Goal: Task Accomplishment & Management: Manage account settings

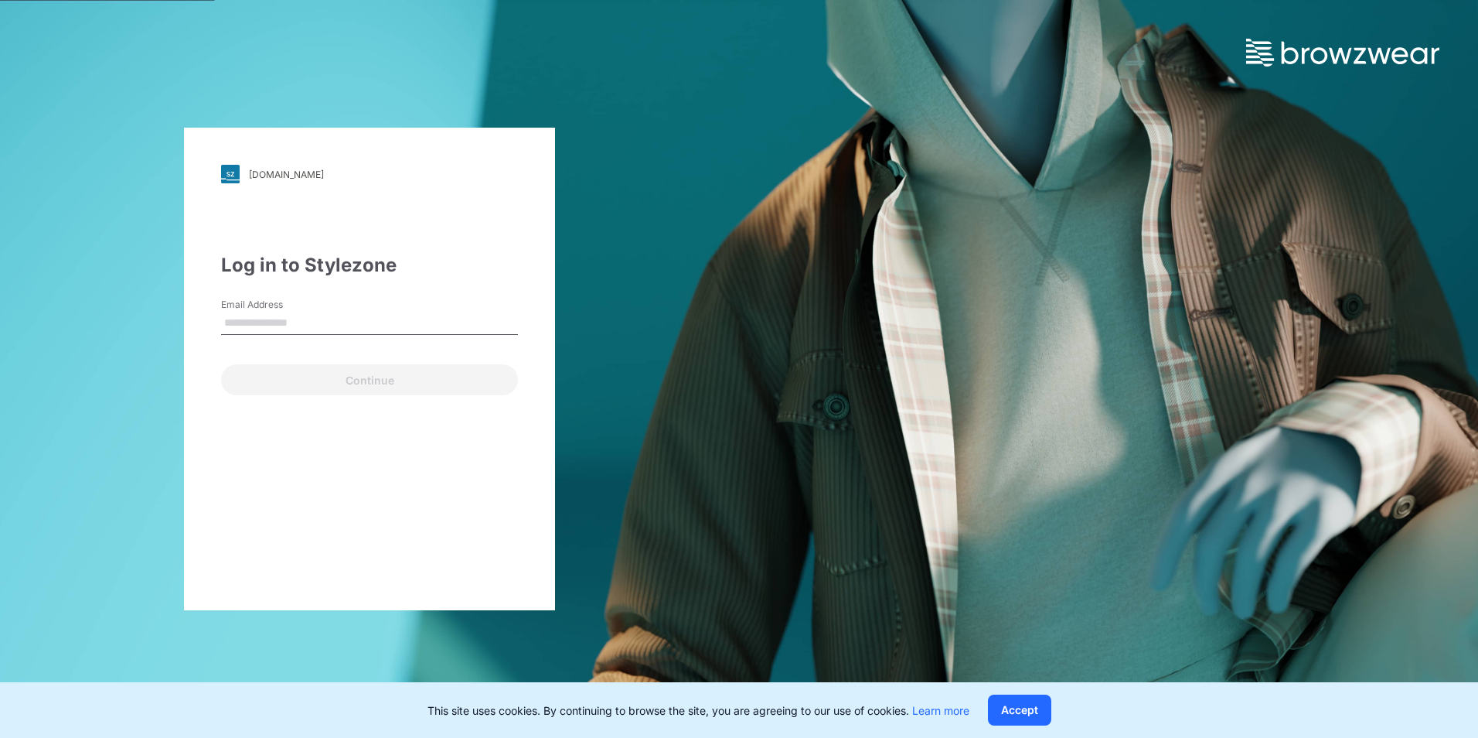
click at [323, 320] on input "Email Address" at bounding box center [369, 323] width 297 height 23
type input "**********"
click at [383, 327] on input "**********" at bounding box center [369, 323] width 297 height 23
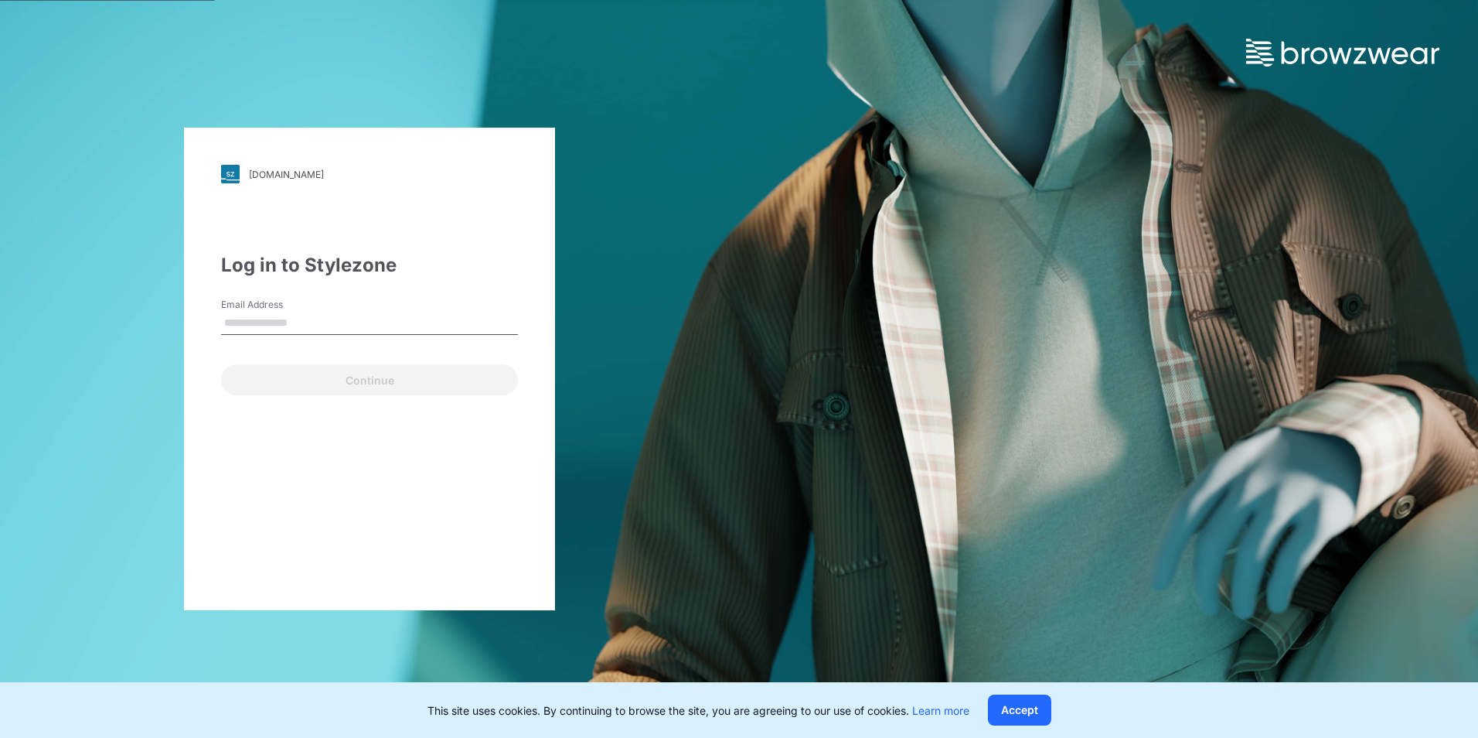
click at [376, 322] on input "Email Address" at bounding box center [369, 323] width 297 height 23
click at [341, 324] on input "Email Address" at bounding box center [369, 323] width 297 height 23
type input "**********"
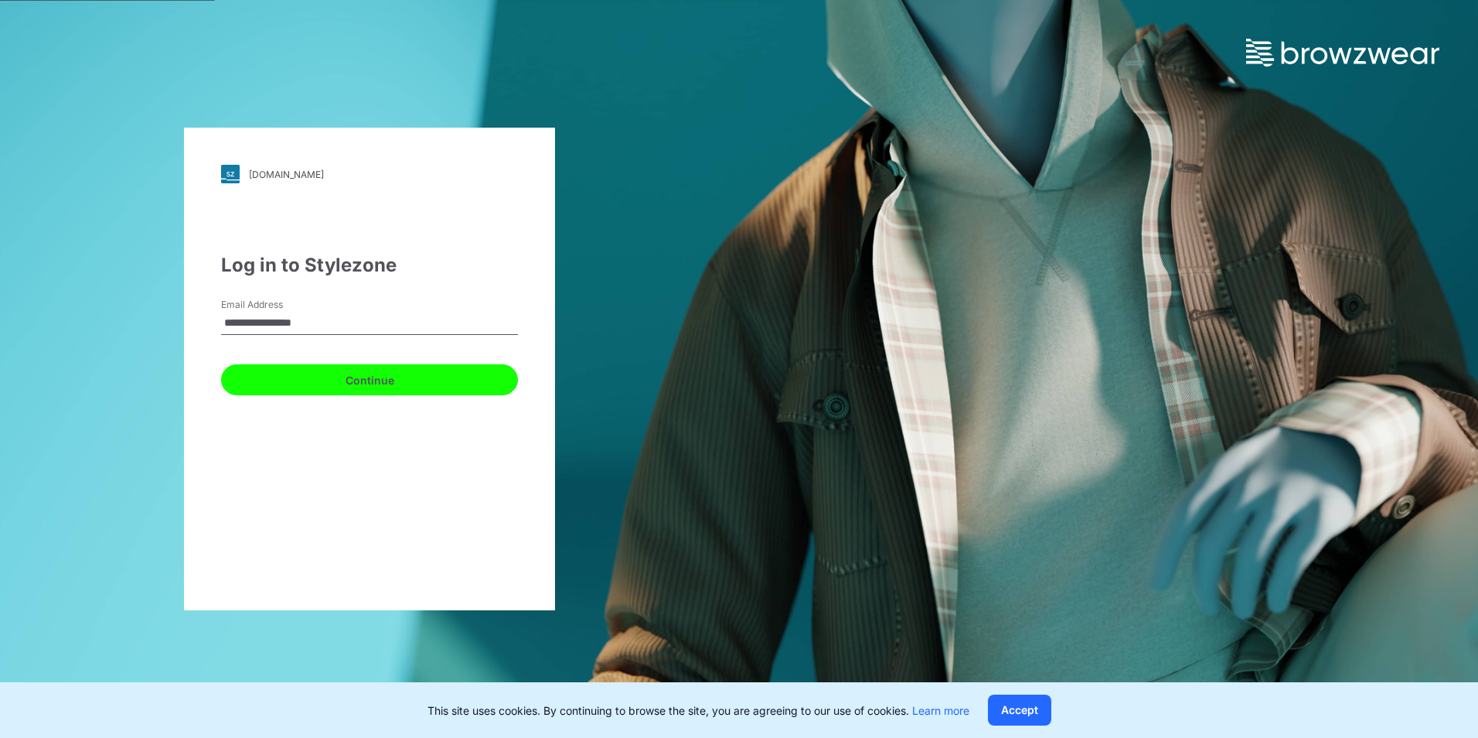
click at [389, 394] on button "Continue" at bounding box center [369, 379] width 297 height 31
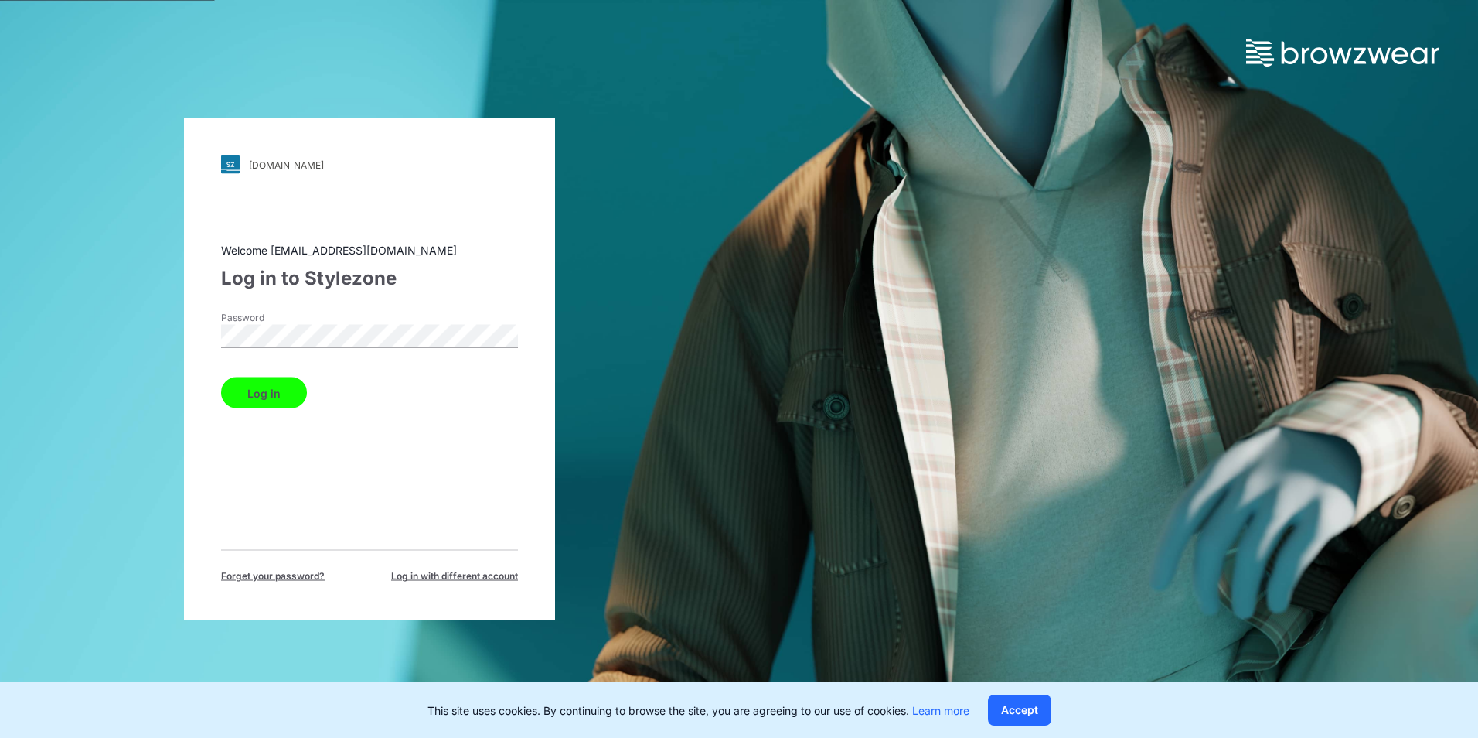
click at [221, 377] on button "Log in" at bounding box center [264, 392] width 86 height 31
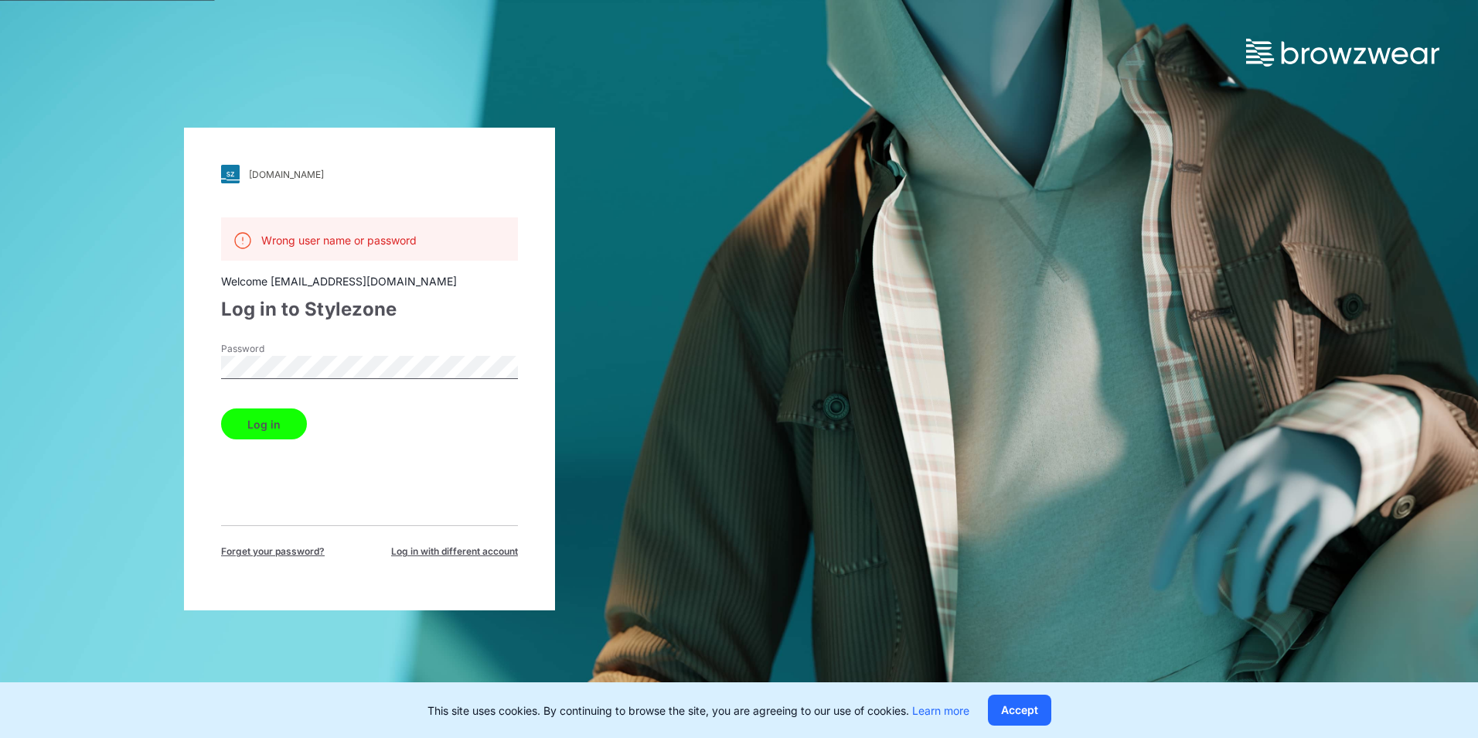
click at [221, 408] on button "Log in" at bounding box center [264, 423] width 86 height 31
click at [319, 554] on span "Forget your password?" at bounding box center [273, 551] width 104 height 14
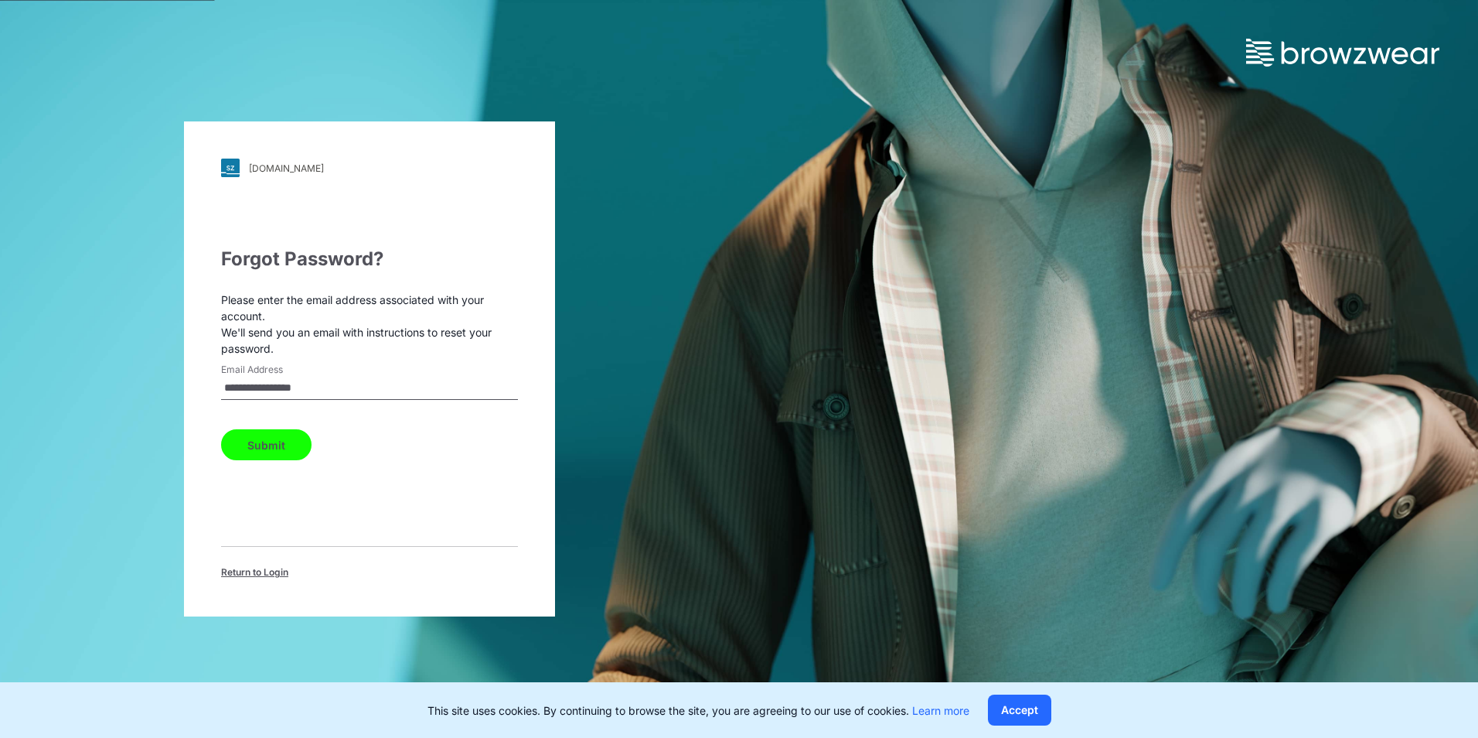
click at [302, 437] on button "Submit" at bounding box center [266, 444] width 90 height 31
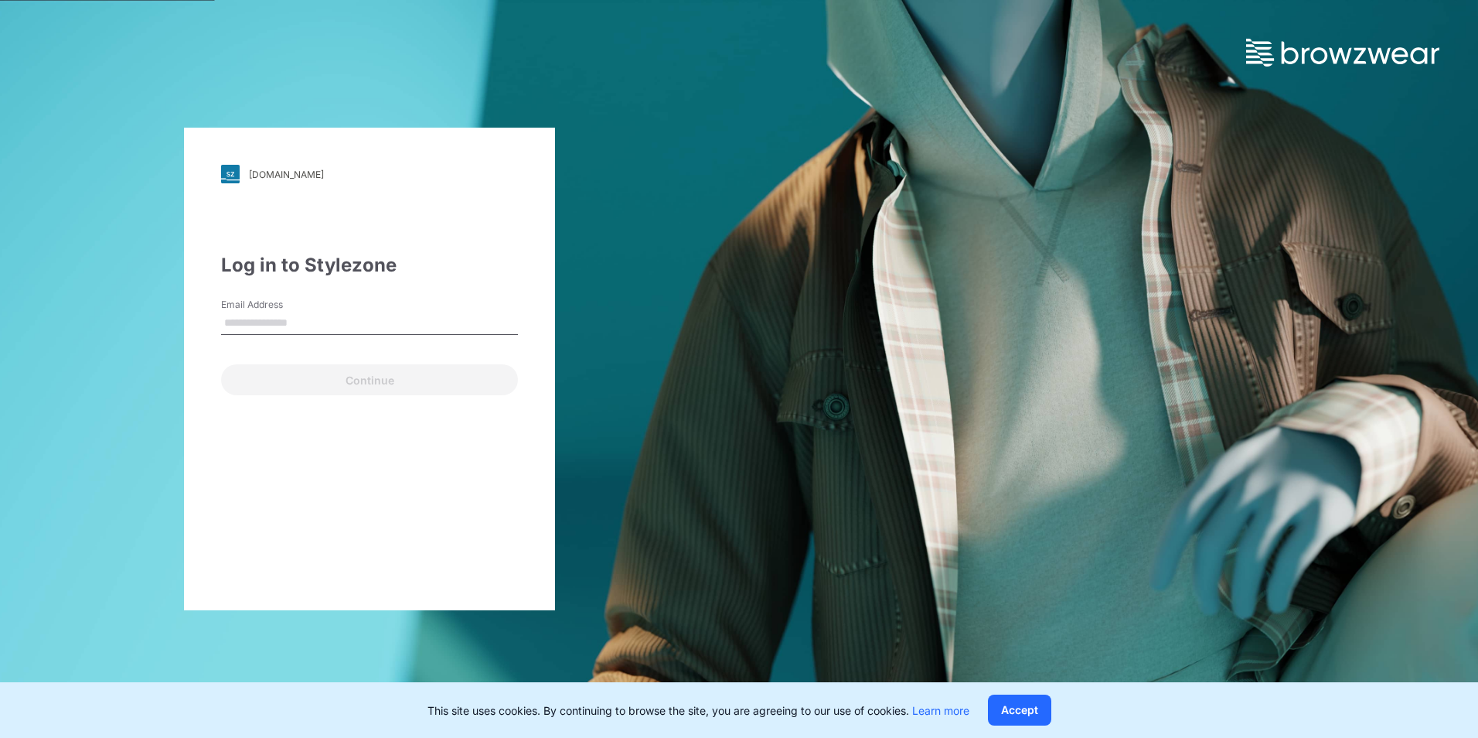
click at [378, 303] on div "Email Address" at bounding box center [369, 321] width 297 height 46
click at [368, 317] on input "Email Address" at bounding box center [369, 323] width 297 height 23
type input "**********"
click at [221, 364] on button "Continue" at bounding box center [369, 379] width 297 height 31
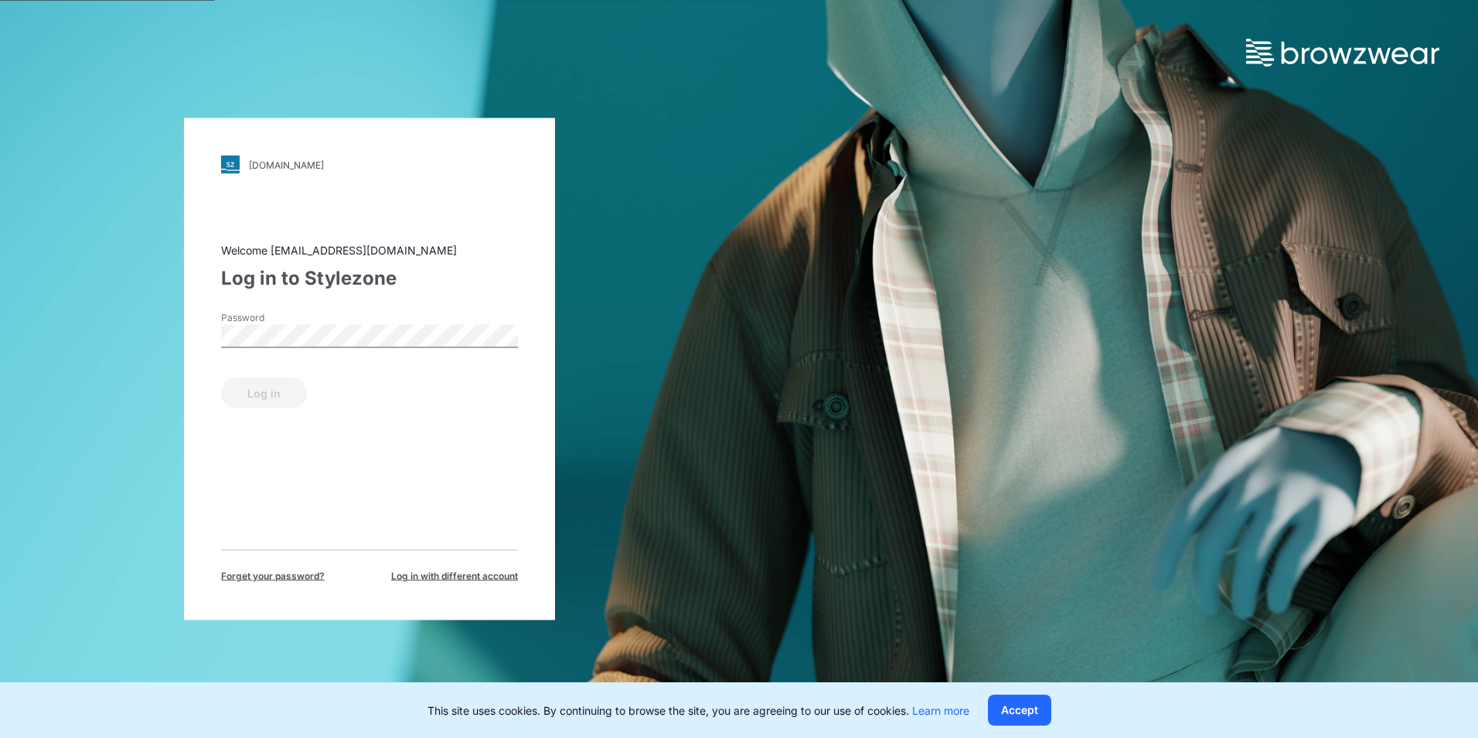
drag, startPoint x: 301, startPoint y: 575, endPoint x: 311, endPoint y: 572, distance: 10.3
click at [302, 575] on span "Forget your password?" at bounding box center [273, 576] width 104 height 14
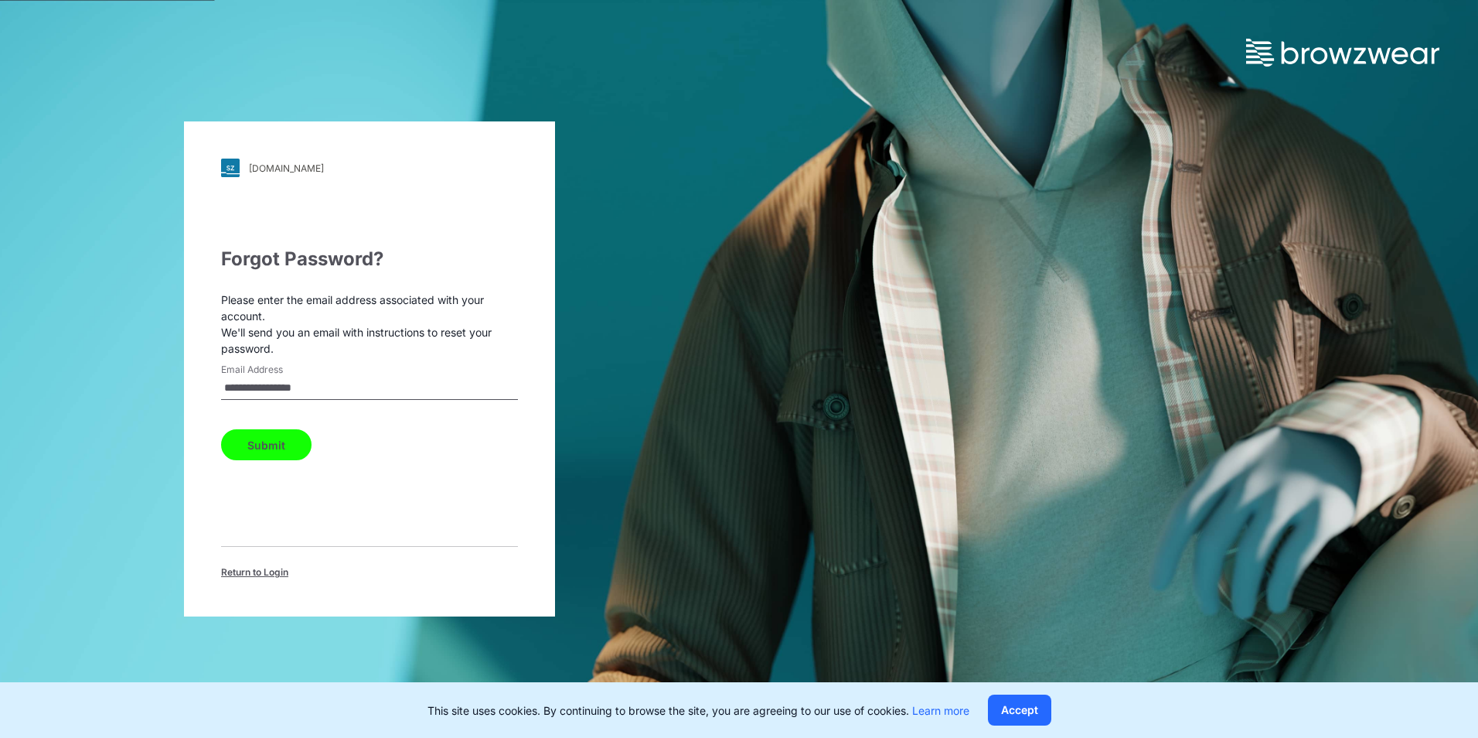
click at [271, 449] on button "Submit" at bounding box center [266, 444] width 90 height 31
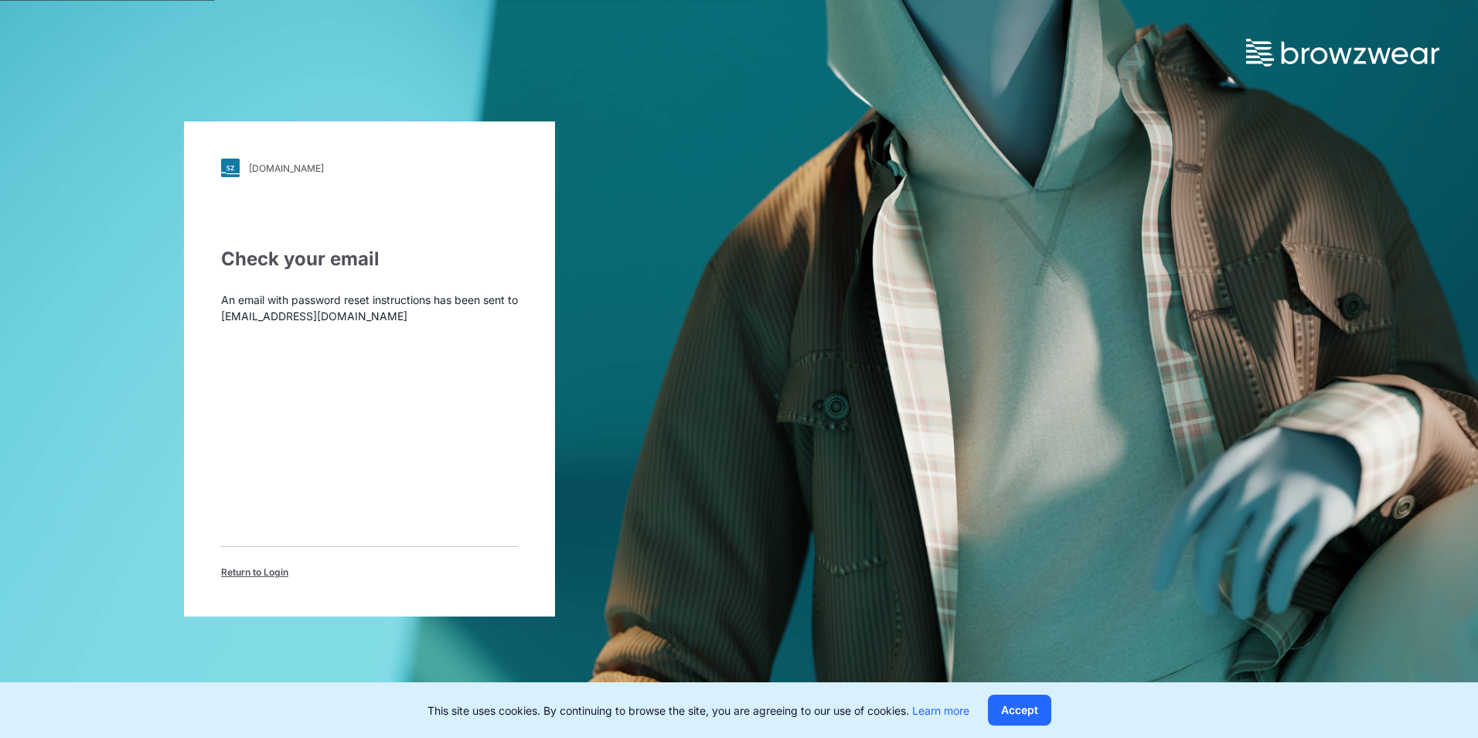
click at [271, 584] on div "walmart.stylezone.com Loading... Check your email An email with password reset …" at bounding box center [369, 368] width 371 height 495
click at [269, 571] on span "Return to Login" at bounding box center [254, 572] width 67 height 14
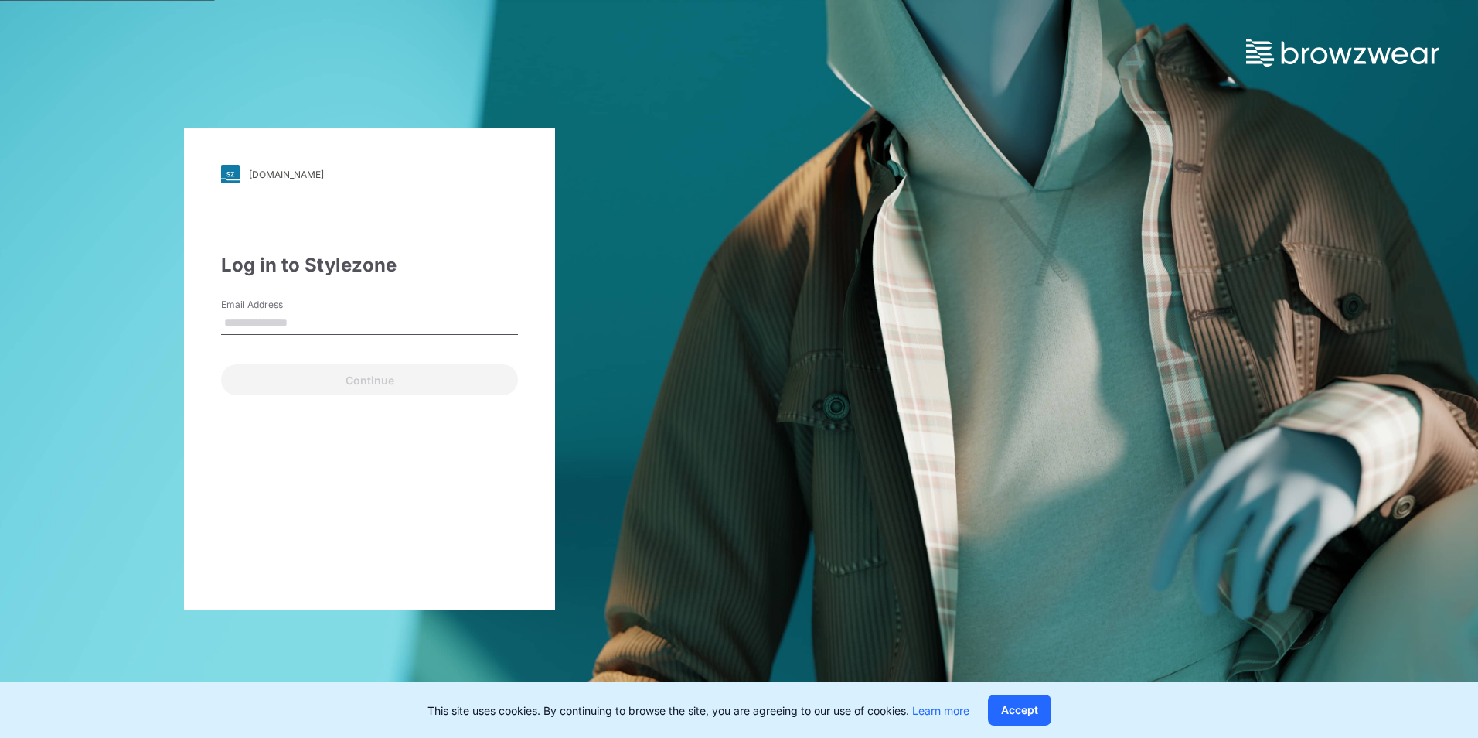
click at [346, 331] on input "Email Address" at bounding box center [369, 323] width 297 height 23
type input "**********"
click at [221, 364] on button "Continue" at bounding box center [369, 379] width 297 height 31
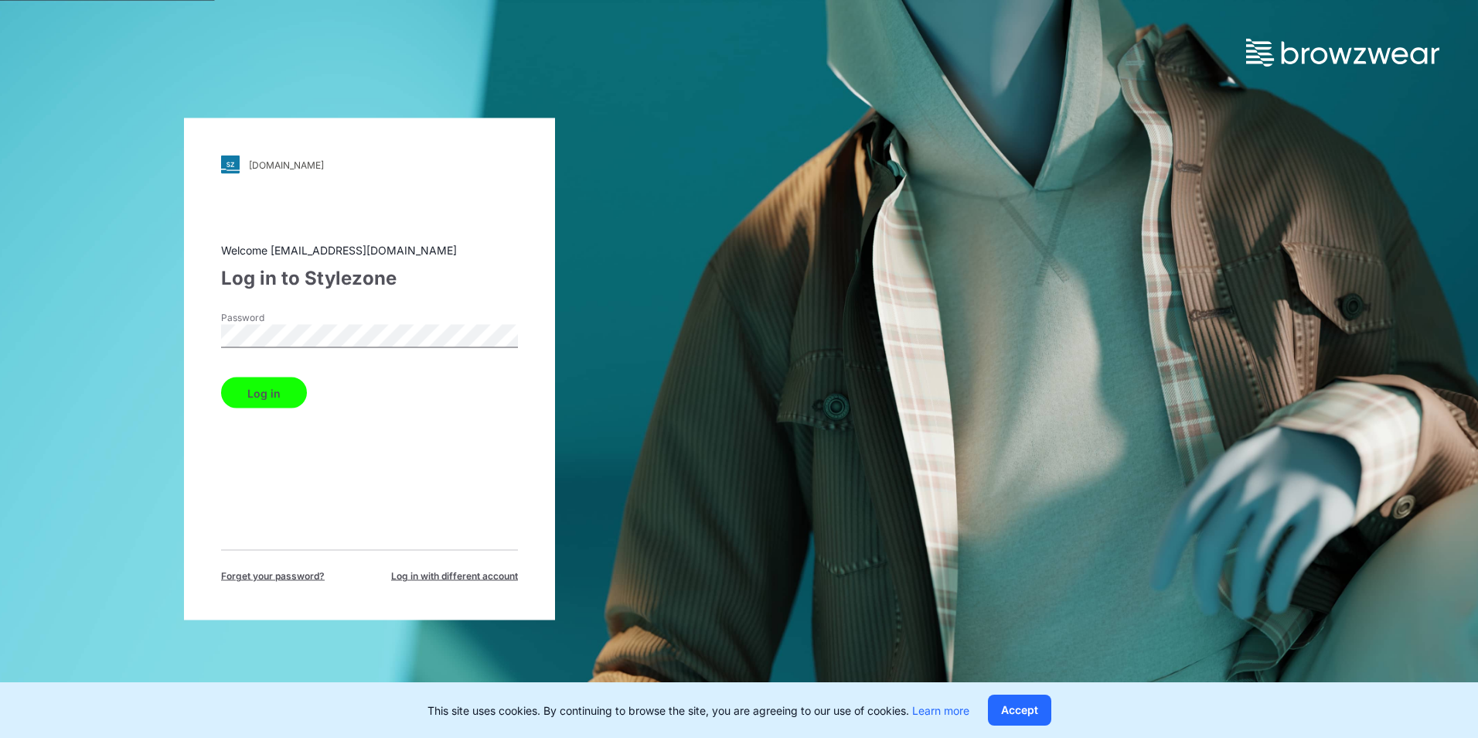
click at [288, 384] on button "Log in" at bounding box center [264, 392] width 86 height 31
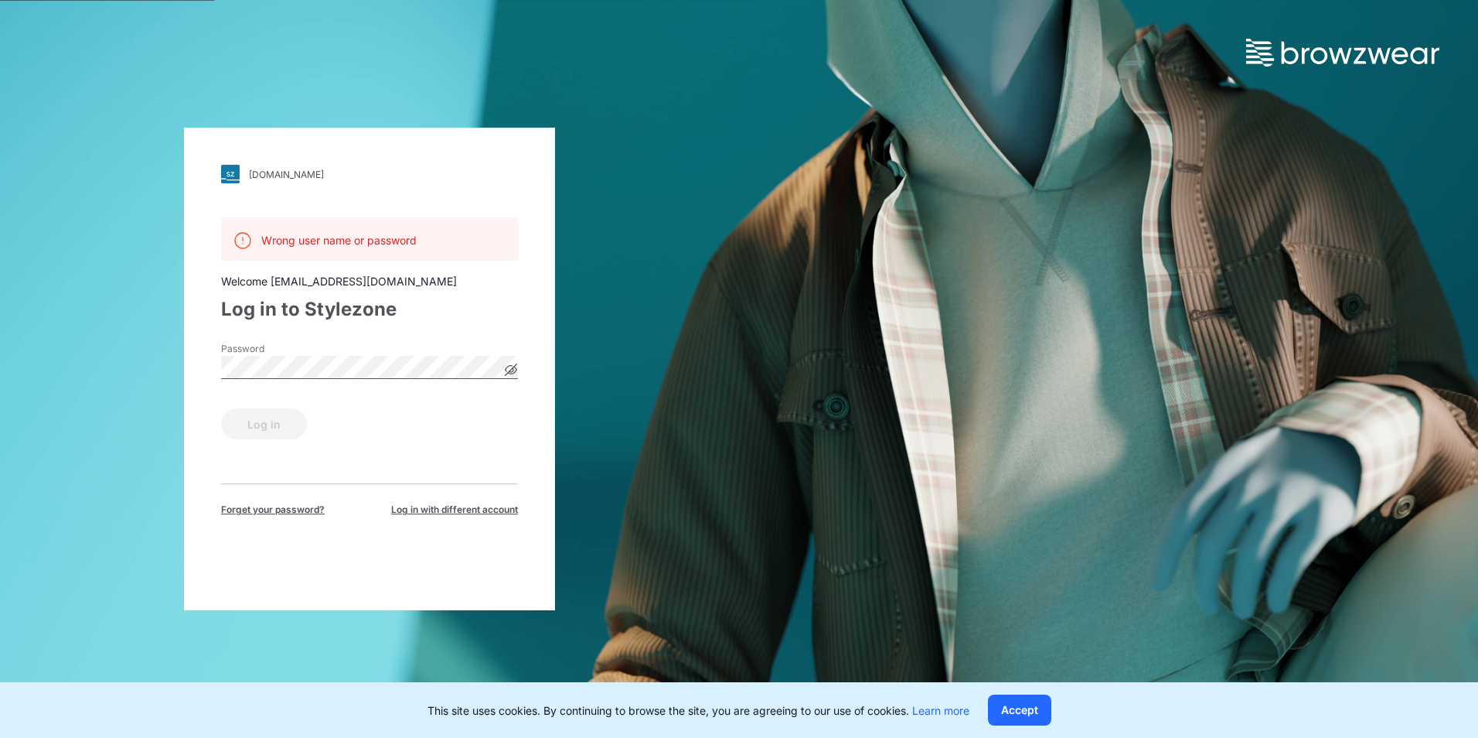
click at [510, 373] on div "Password" at bounding box center [369, 365] width 297 height 46
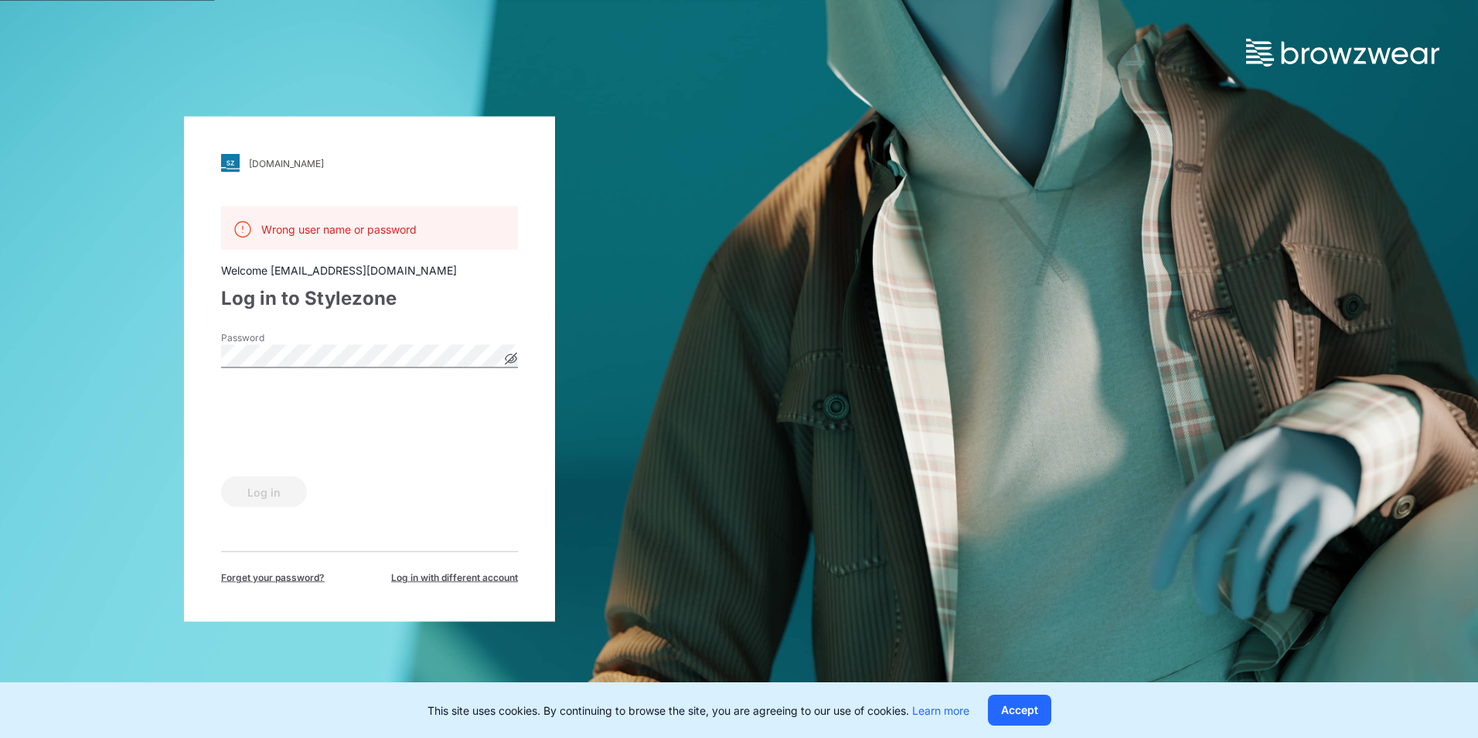
click at [511, 357] on icon at bounding box center [511, 359] width 12 height 12
click at [511, 357] on icon at bounding box center [511, 358] width 5 height 5
click at [279, 500] on button "Log in" at bounding box center [264, 491] width 86 height 31
click at [512, 358] on icon at bounding box center [512, 358] width 4 height 4
click at [512, 358] on icon at bounding box center [511, 358] width 5 height 5
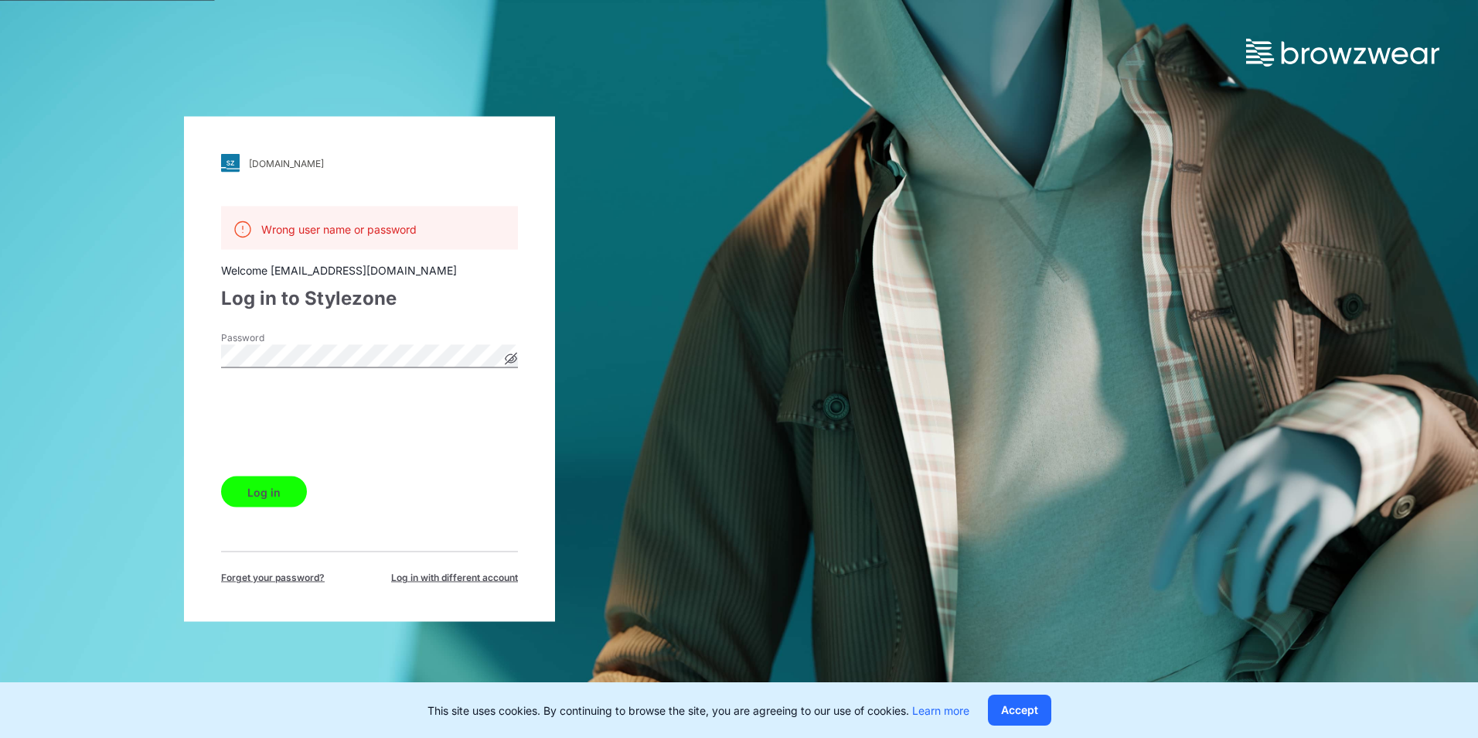
click at [510, 356] on icon at bounding box center [512, 359] width 12 height 12
click at [510, 356] on icon at bounding box center [511, 358] width 5 height 5
